Goal: Navigation & Orientation: Go to known website

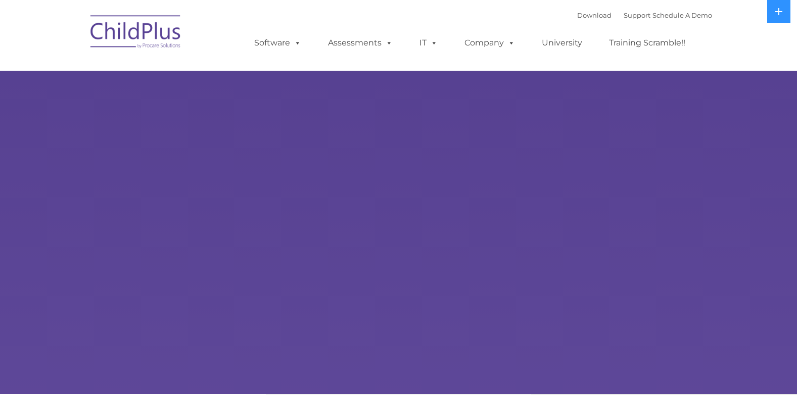
select select "MEDIUM"
type input ""
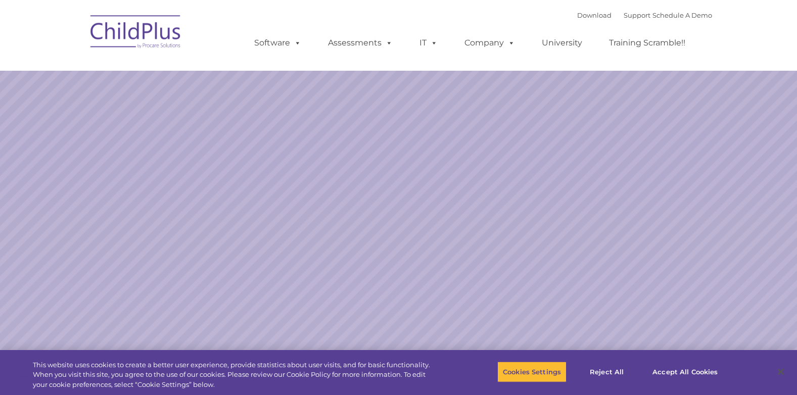
select select "MEDIUM"
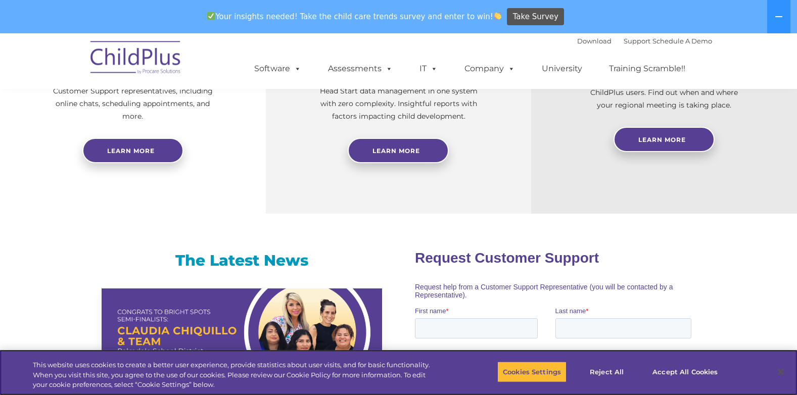
scroll to position [470, 0]
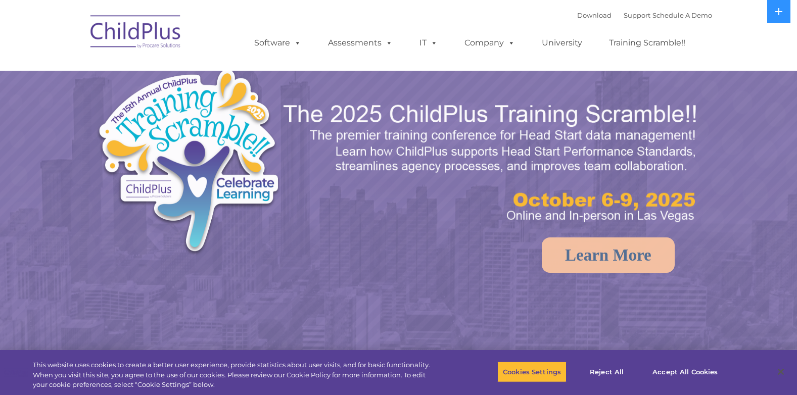
select select "MEDIUM"
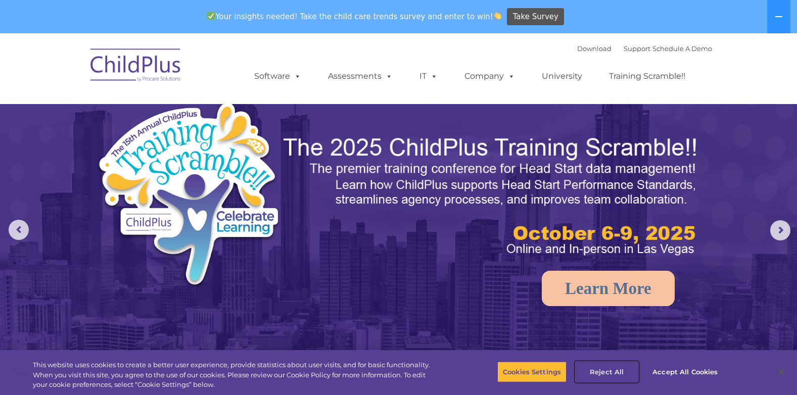
click at [611, 370] on button "Reject All" at bounding box center [606, 371] width 63 height 21
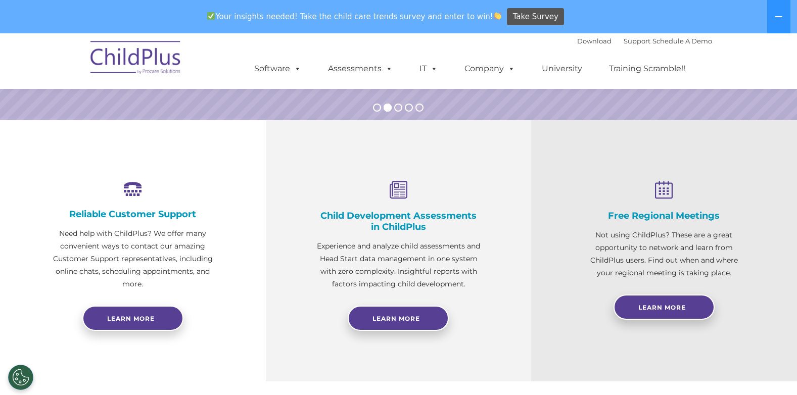
scroll to position [55, 0]
